Goal: Check status

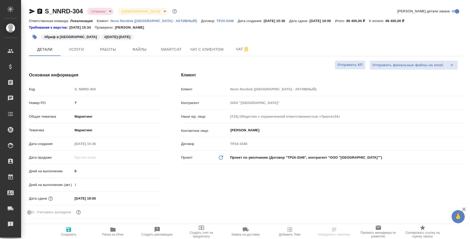
select select "RU"
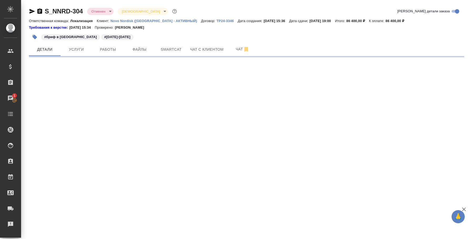
select select "RU"
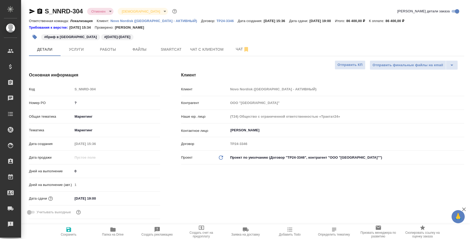
type textarea "x"
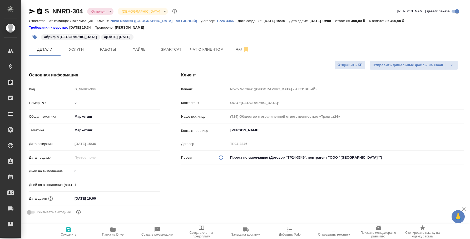
type textarea "x"
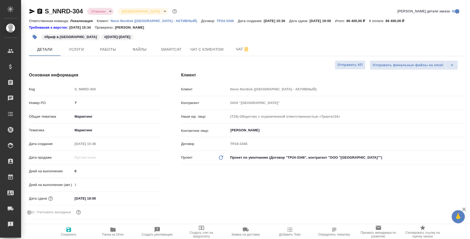
type textarea "x"
